Goal: Information Seeking & Learning: Learn about a topic

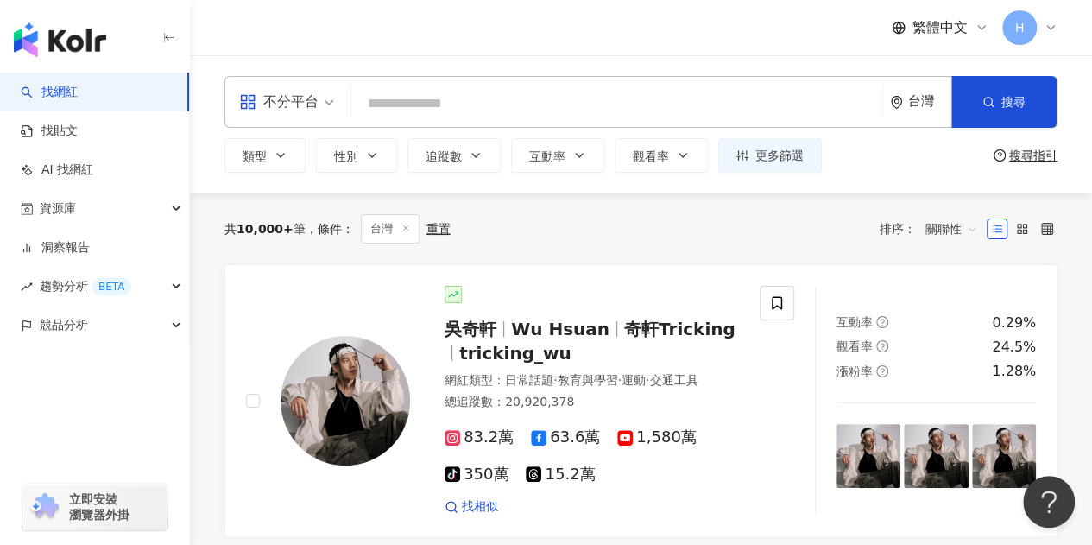
type input "**********"
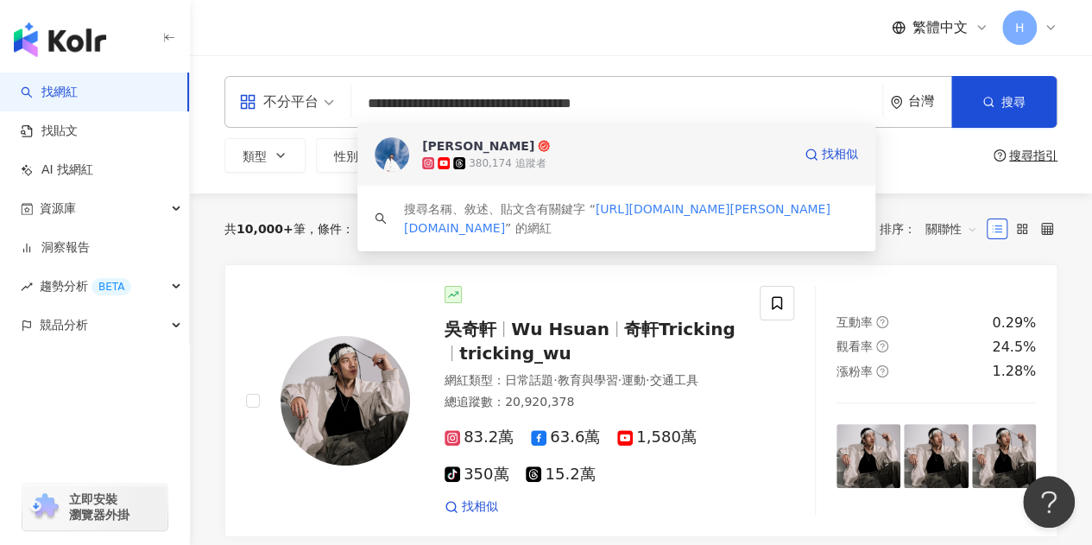
click at [496, 156] on div "380,174 追蹤者" at bounding box center [507, 163] width 77 height 15
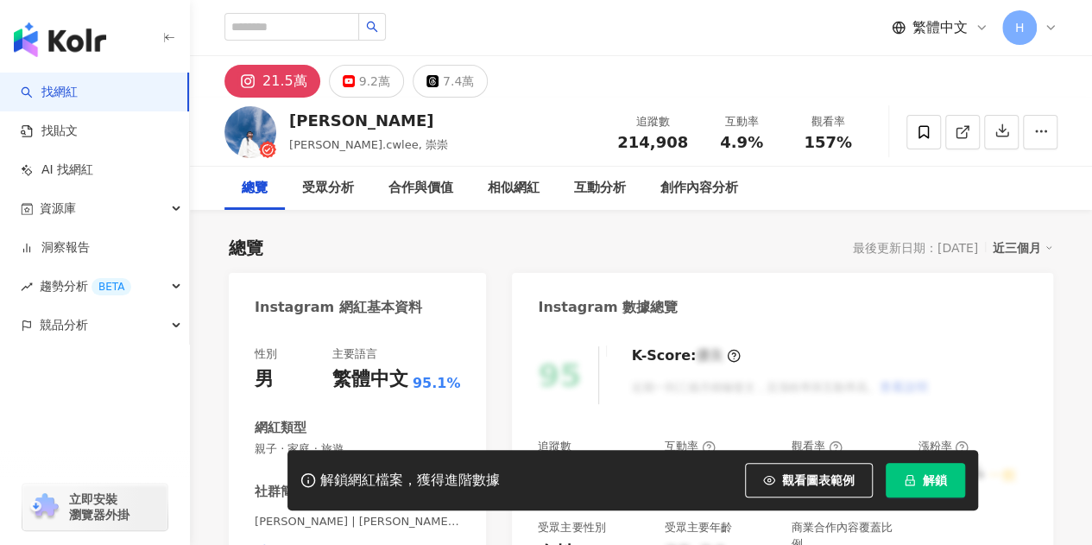
click at [950, 475] on button "解鎖" at bounding box center [925, 480] width 79 height 35
